Goal: Information Seeking & Learning: Understand process/instructions

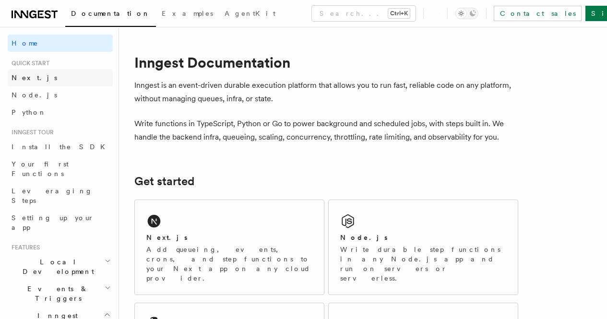
click at [44, 80] on link "Next.js" at bounding box center [60, 77] width 105 height 17
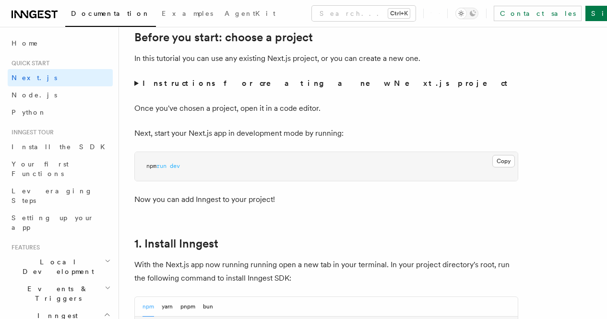
scroll to position [432, 0]
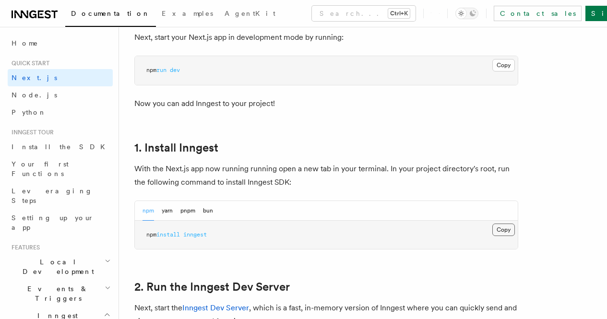
click at [493, 236] on button "Copy Copied" at bounding box center [504, 230] width 23 height 12
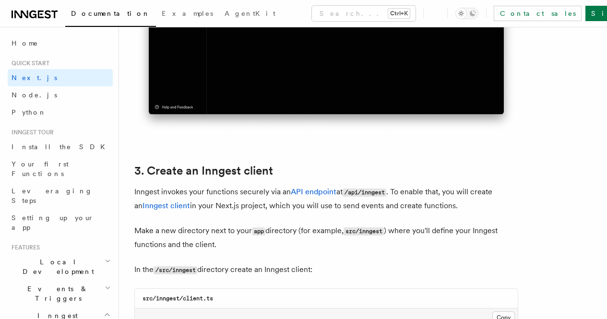
scroll to position [1104, 0]
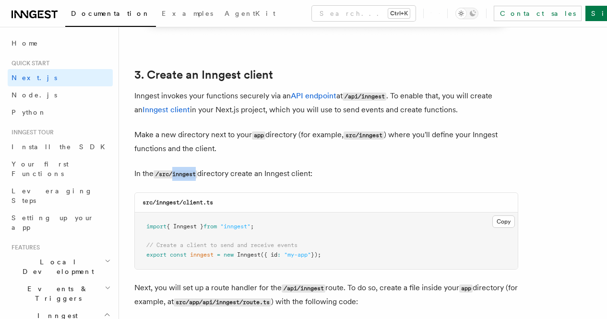
drag, startPoint x: 174, startPoint y: 167, endPoint x: 199, endPoint y: 166, distance: 25.5
click at [197, 170] on code "/src/inngest" at bounding box center [176, 174] width 44 height 8
copy code "inngest"
drag, startPoint x: 157, startPoint y: 194, endPoint x: 216, endPoint y: 194, distance: 59.5
click at [216, 194] on div "src/inngest/client.ts" at bounding box center [326, 203] width 383 height 20
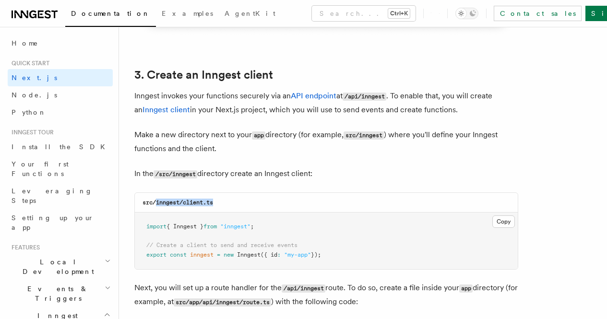
copy code "inngest/client.ts"
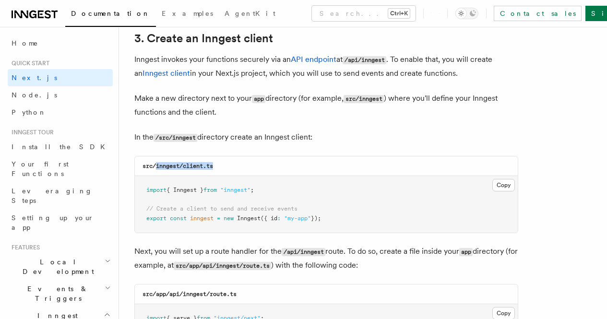
scroll to position [1152, 0]
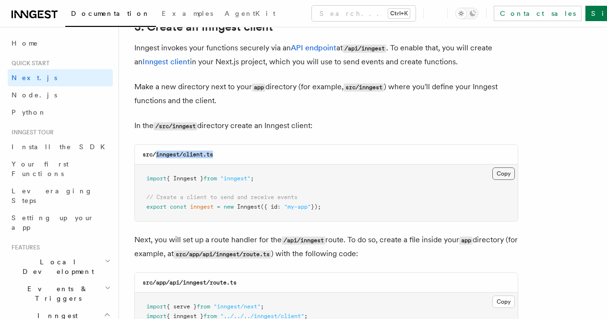
click at [493, 168] on button "Copy Copied" at bounding box center [504, 174] width 23 height 12
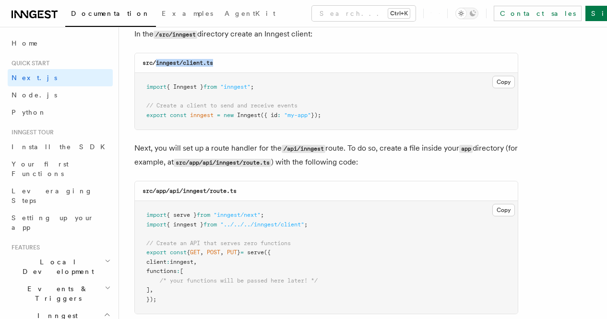
scroll to position [1249, 0]
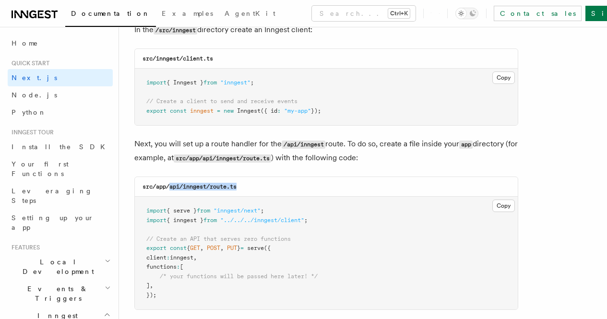
drag, startPoint x: 170, startPoint y: 180, endPoint x: 238, endPoint y: 180, distance: 68.2
click at [237, 183] on code "src/app/api/inngest/route.ts" at bounding box center [190, 186] width 94 height 7
copy code "api/inngest/route.ts"
click at [493, 202] on button "Copy Copied" at bounding box center [504, 206] width 23 height 12
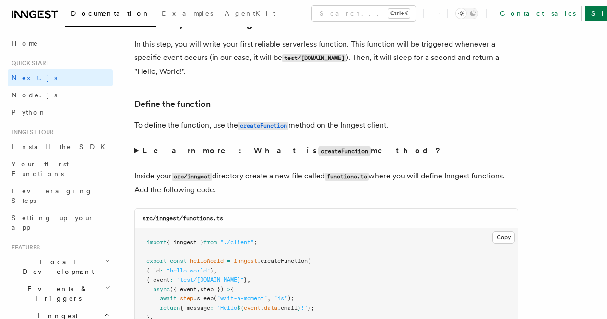
scroll to position [1585, 0]
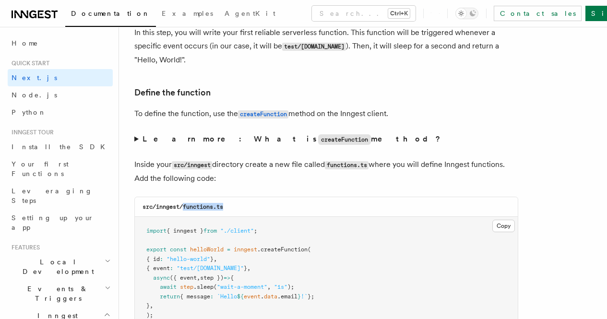
drag, startPoint x: 183, startPoint y: 200, endPoint x: 226, endPoint y: 202, distance: 42.3
click at [226, 202] on div "src/inngest/functions.ts" at bounding box center [326, 207] width 383 height 20
copy code "functions.ts"
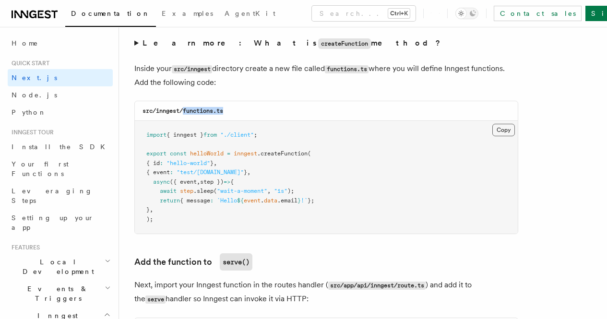
click at [493, 124] on button "Copy Copied" at bounding box center [504, 130] width 23 height 12
